Goal: Task Accomplishment & Management: Manage account settings

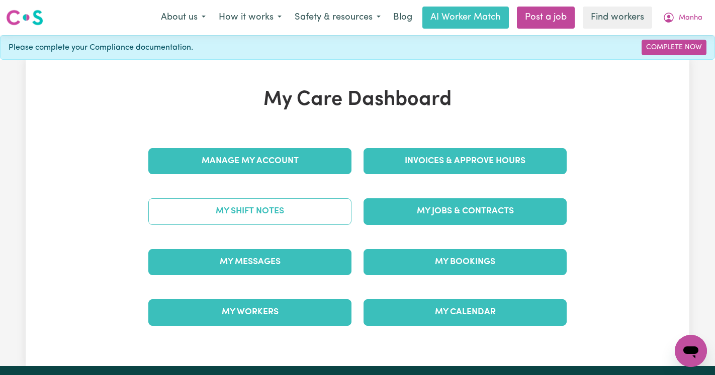
click at [265, 220] on link "My Shift Notes" at bounding box center [249, 212] width 203 height 26
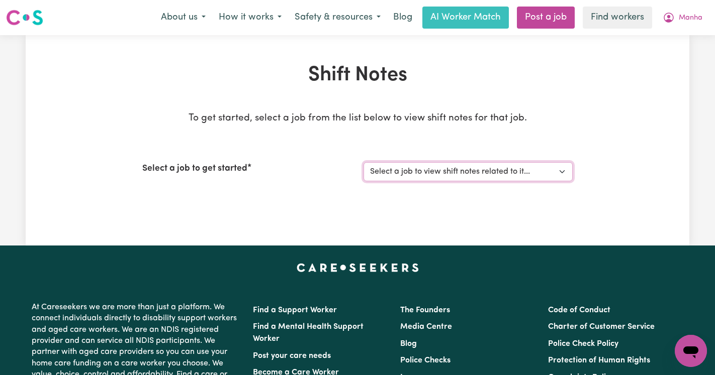
click at [396, 168] on select "Select a job to view shift notes related to it... [DEMOGRAPHIC_DATA] Support Wo…" at bounding box center [467, 171] width 209 height 19
select select "14035"
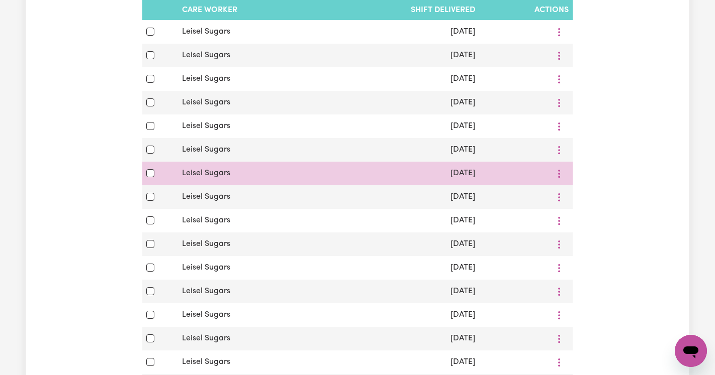
scroll to position [335, 0]
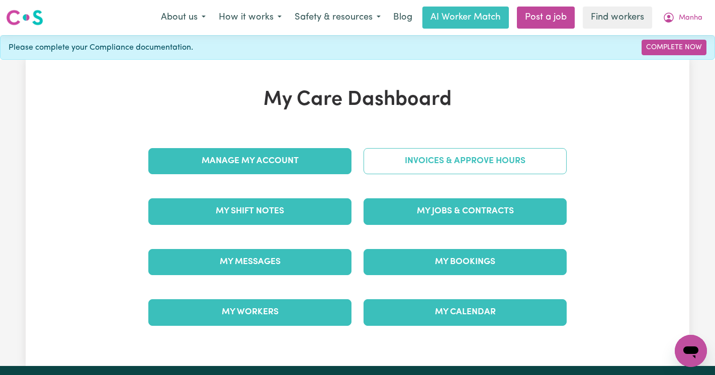
click at [447, 164] on link "Invoices & Approve Hours" at bounding box center [464, 161] width 203 height 26
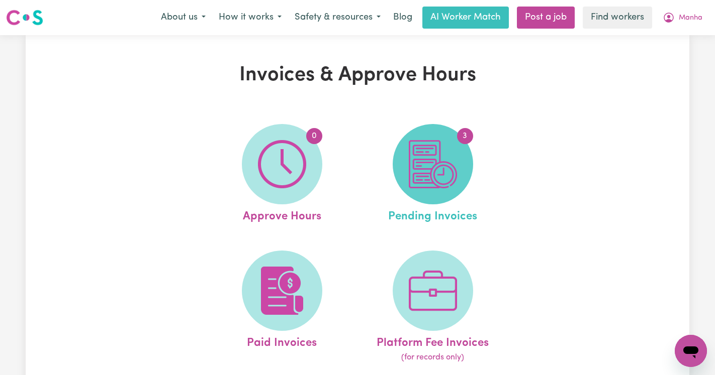
click at [447, 166] on img at bounding box center [433, 164] width 48 height 48
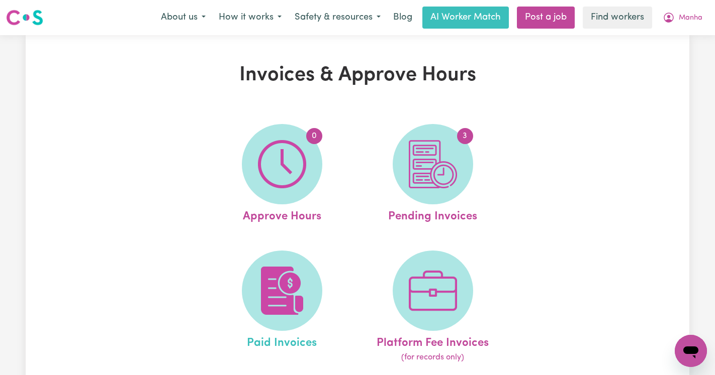
click at [244, 259] on link "Paid Invoices" at bounding box center [282, 308] width 145 height 114
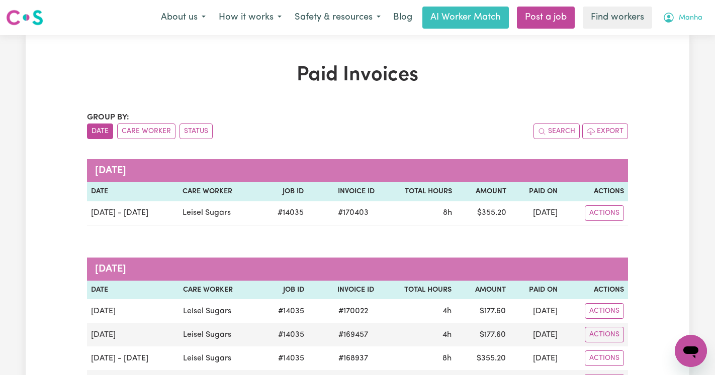
click at [684, 22] on span "Manha" at bounding box center [691, 18] width 24 height 11
click at [670, 59] on link "Logout" at bounding box center [668, 57] width 79 height 19
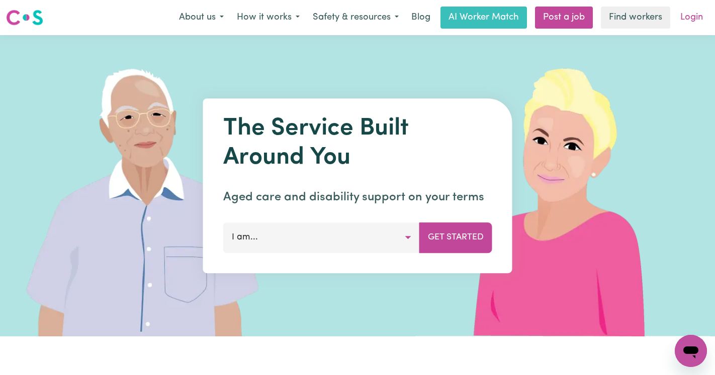
click at [683, 17] on link "Login" at bounding box center [691, 18] width 35 height 22
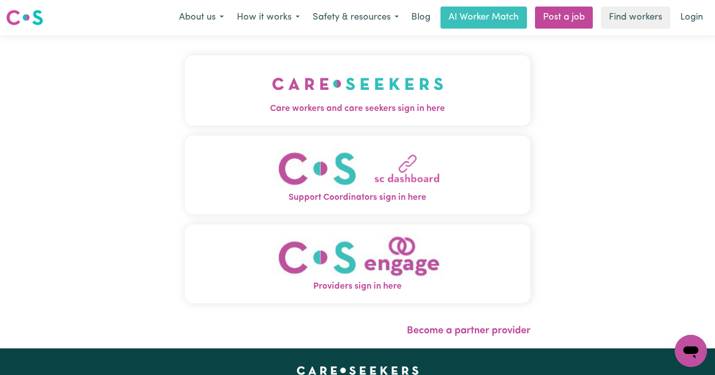
click at [485, 79] on button "Care workers and care seekers sign in here" at bounding box center [357, 90] width 345 height 70
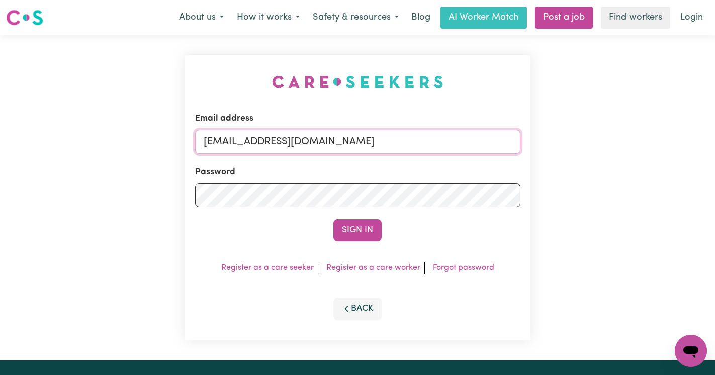
drag, startPoint x: 472, startPoint y: 144, endPoint x: 257, endPoint y: 143, distance: 215.6
click at [257, 143] on input "[EMAIL_ADDRESS][DOMAIN_NAME]" at bounding box center [357, 142] width 325 height 24
paste input "[EMAIL_ADDRESS][DOMAIN_NAME]"
type input "superuser~[EMAIL_ADDRESS][DOMAIN_NAME]"
click at [333, 220] on button "Sign In" at bounding box center [357, 231] width 48 height 22
